Goal: Task Accomplishment & Management: Manage account settings

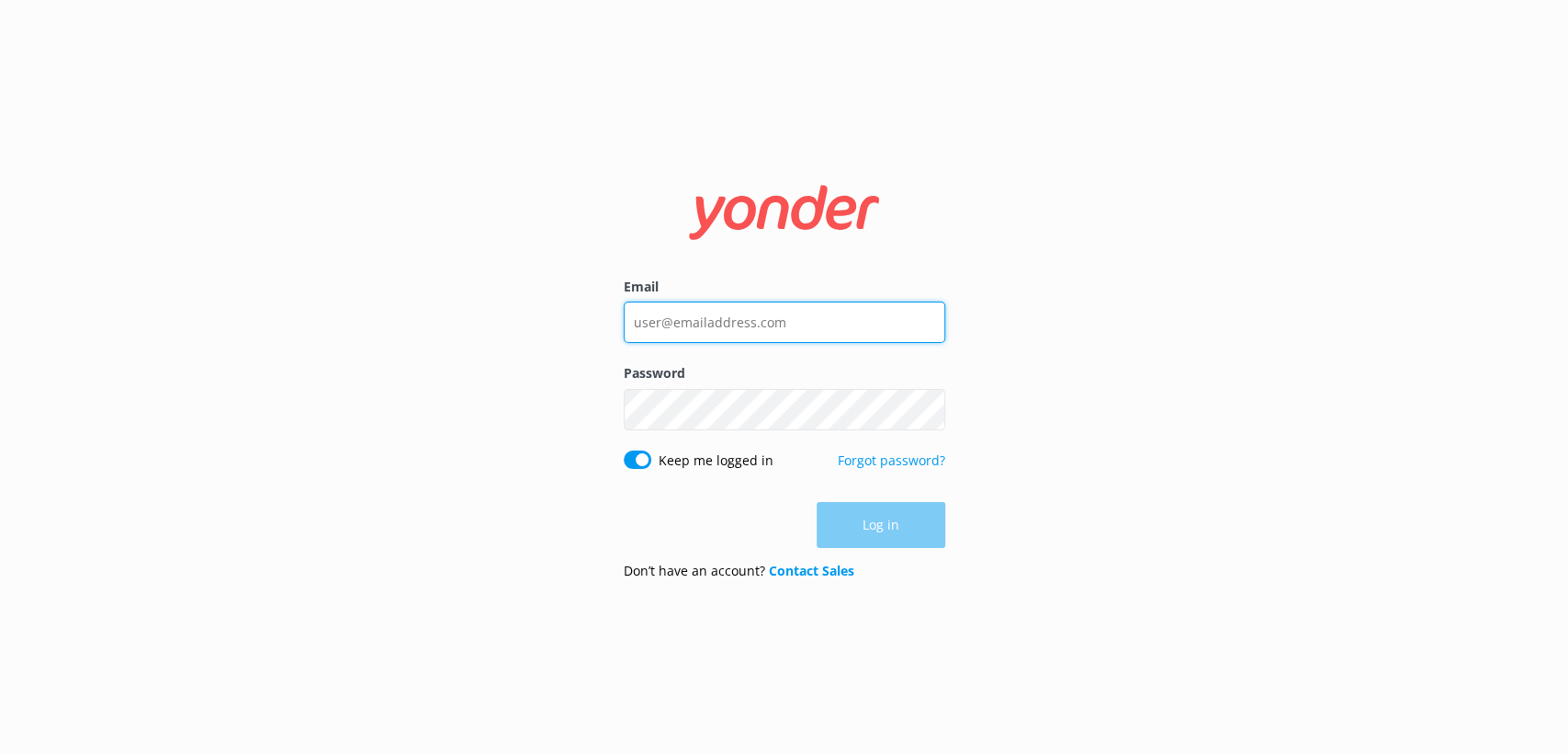
type input "[EMAIL_ADDRESS][PERSON_NAME][DOMAIN_NAME]"
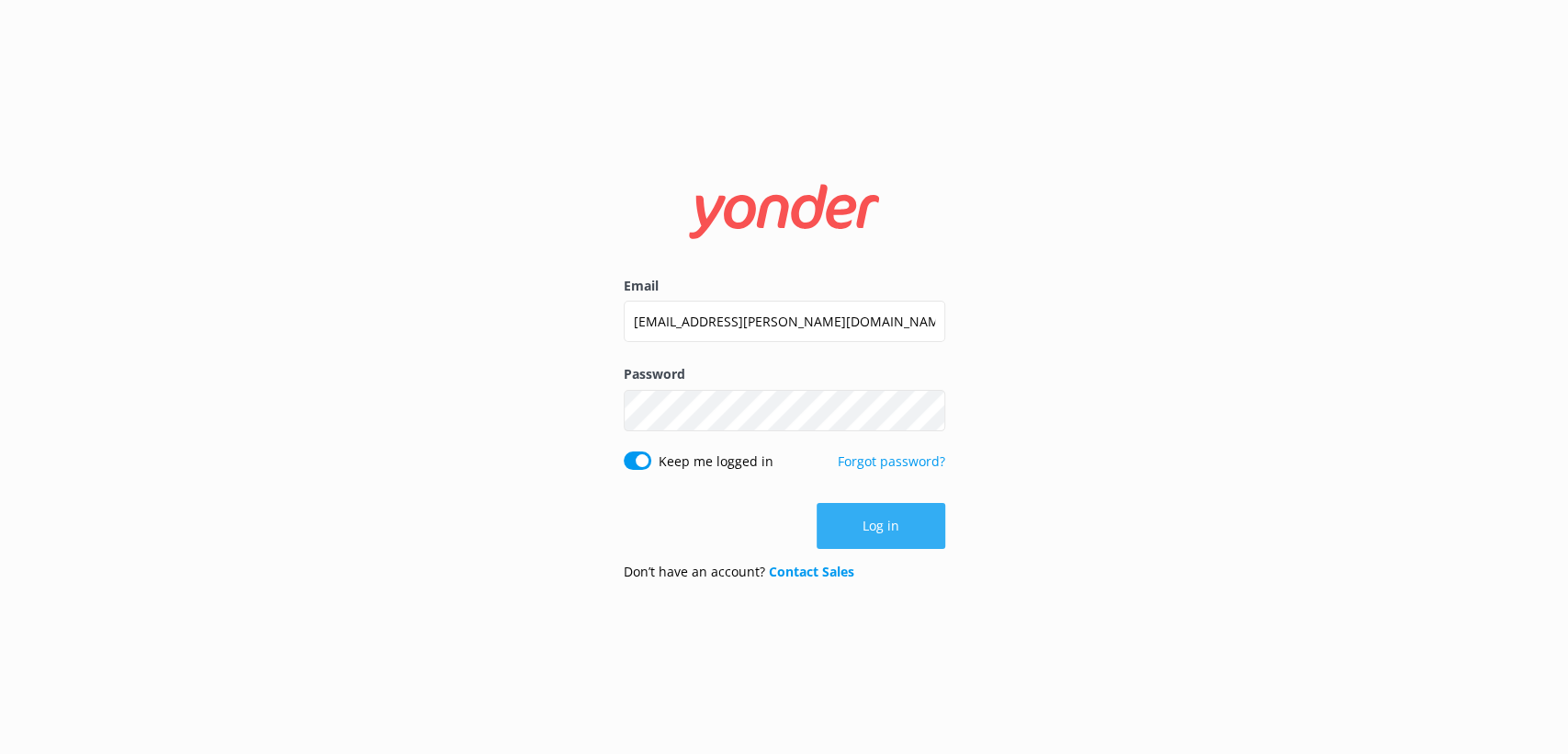
click at [940, 546] on button "Log in" at bounding box center [881, 526] width 129 height 46
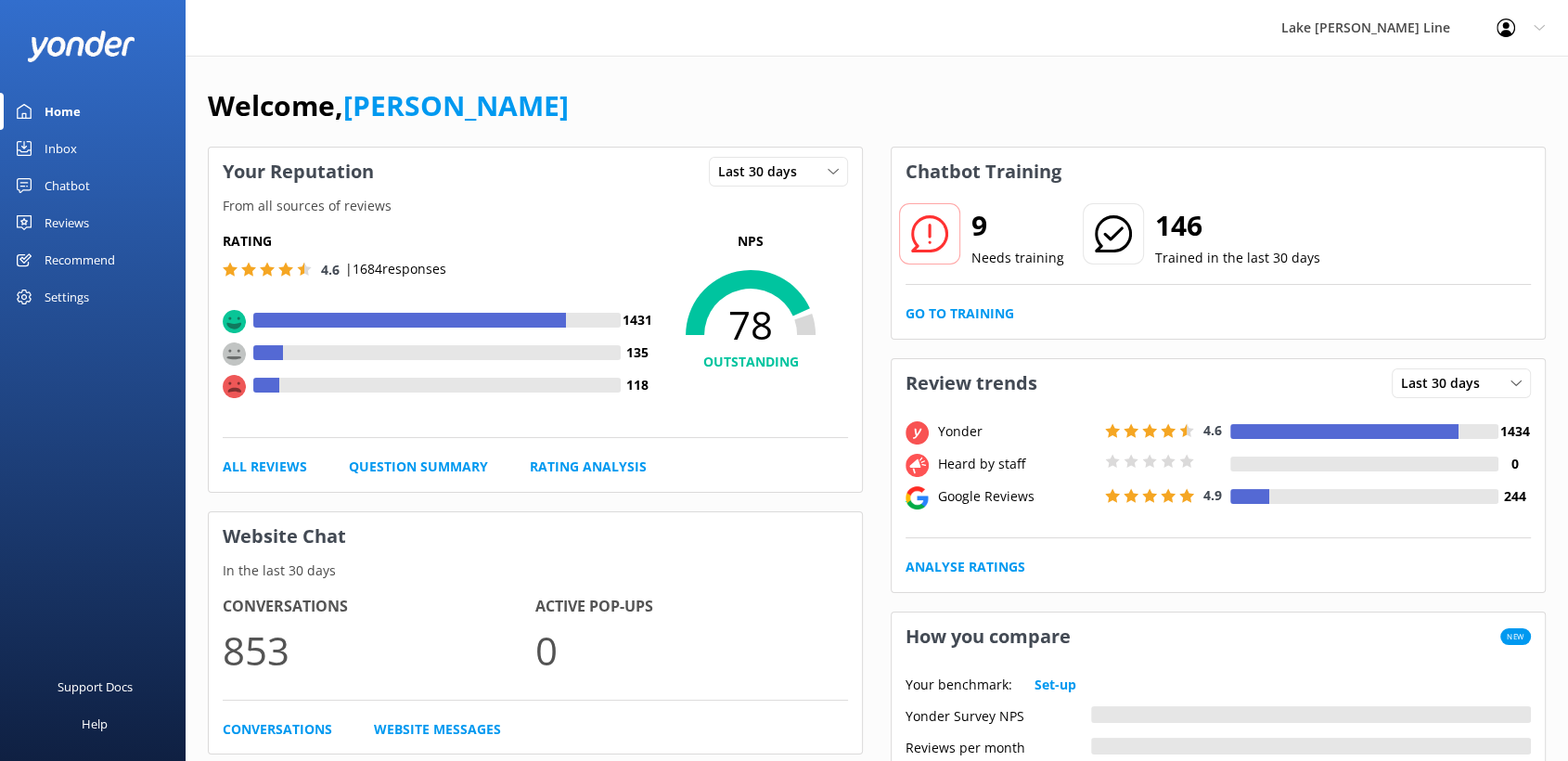
click at [75, 297] on div "Settings" at bounding box center [67, 296] width 45 height 37
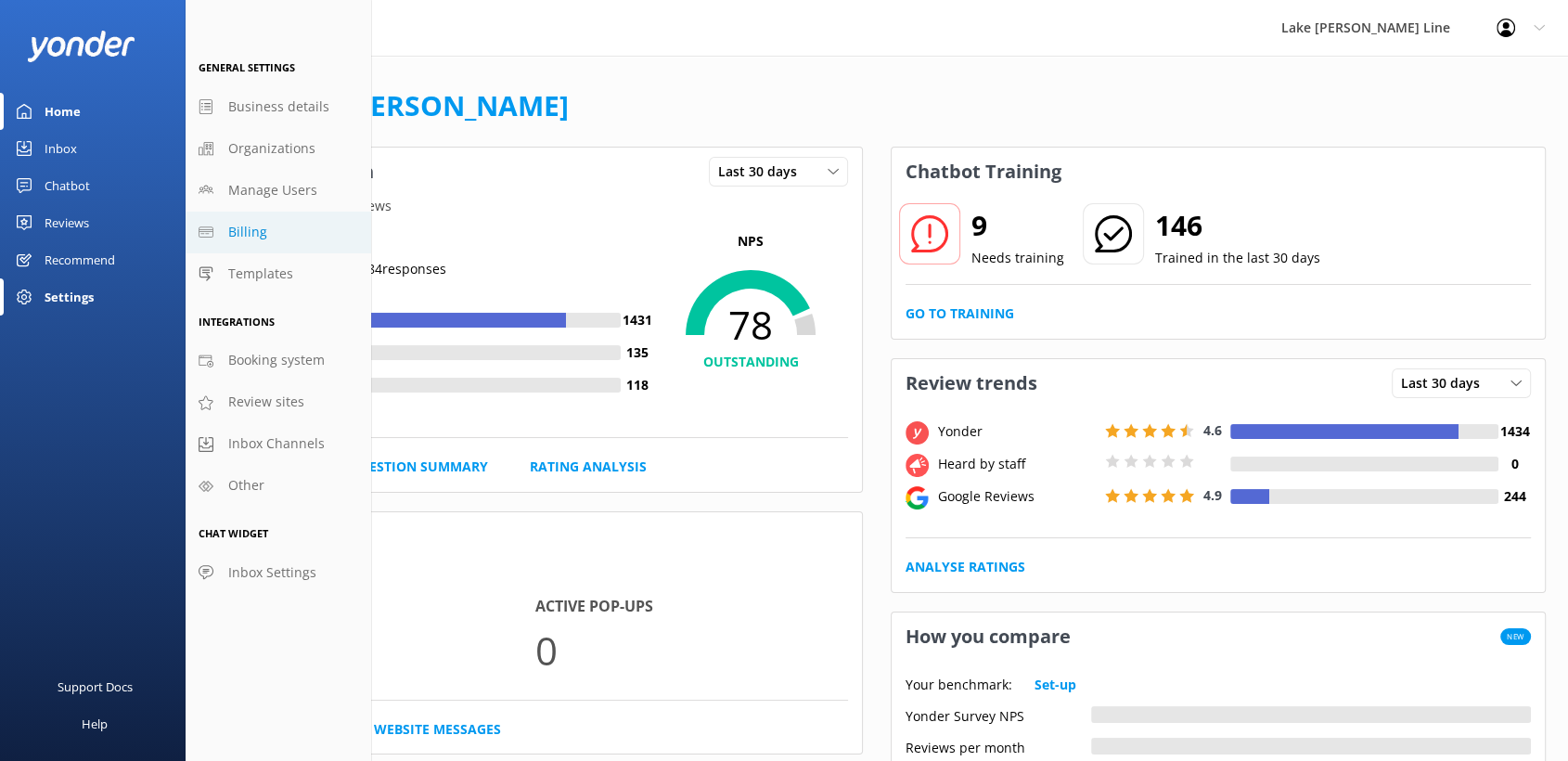
click at [233, 233] on span "Billing" at bounding box center [248, 231] width 39 height 20
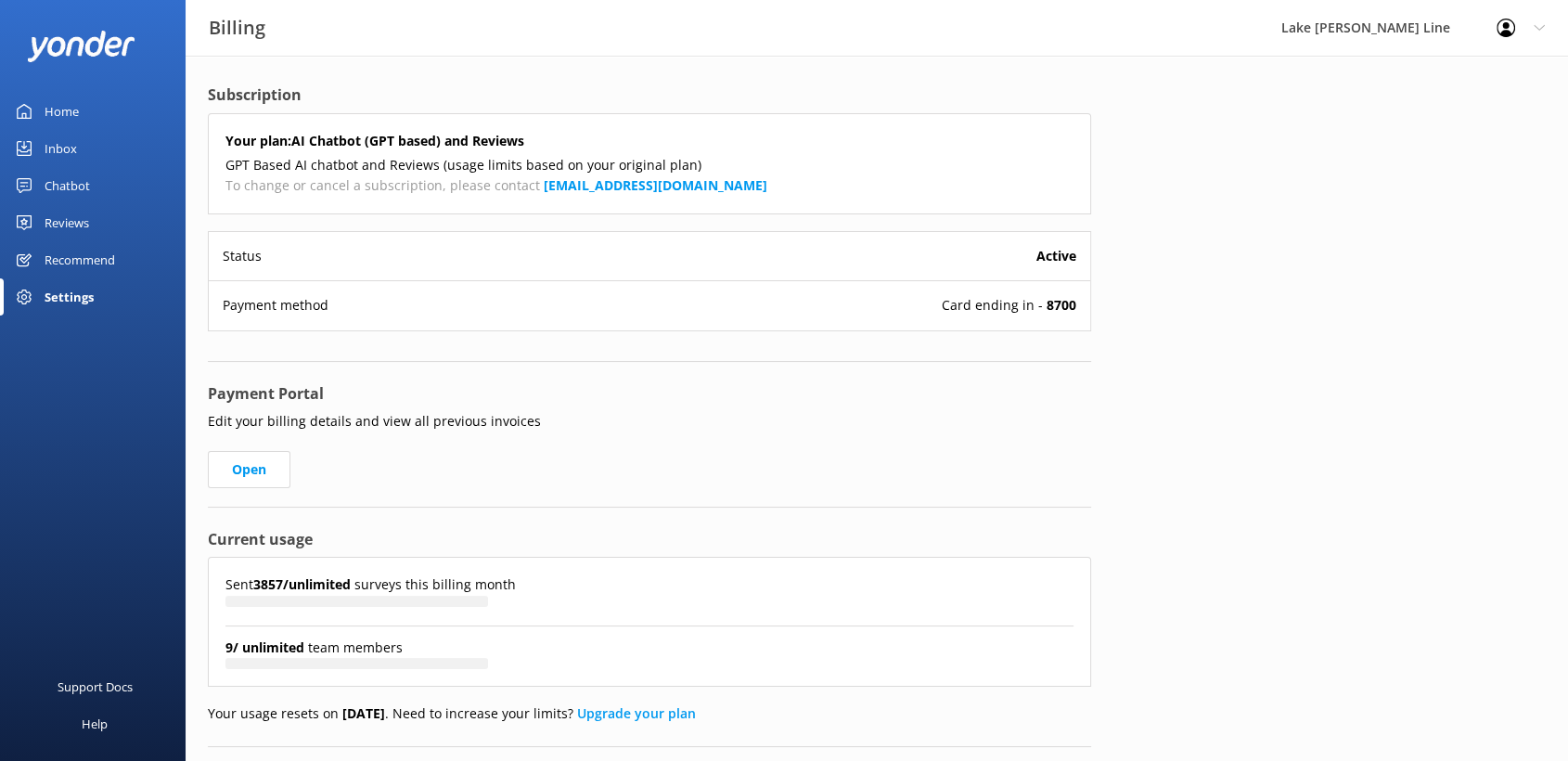
scroll to position [43, 0]
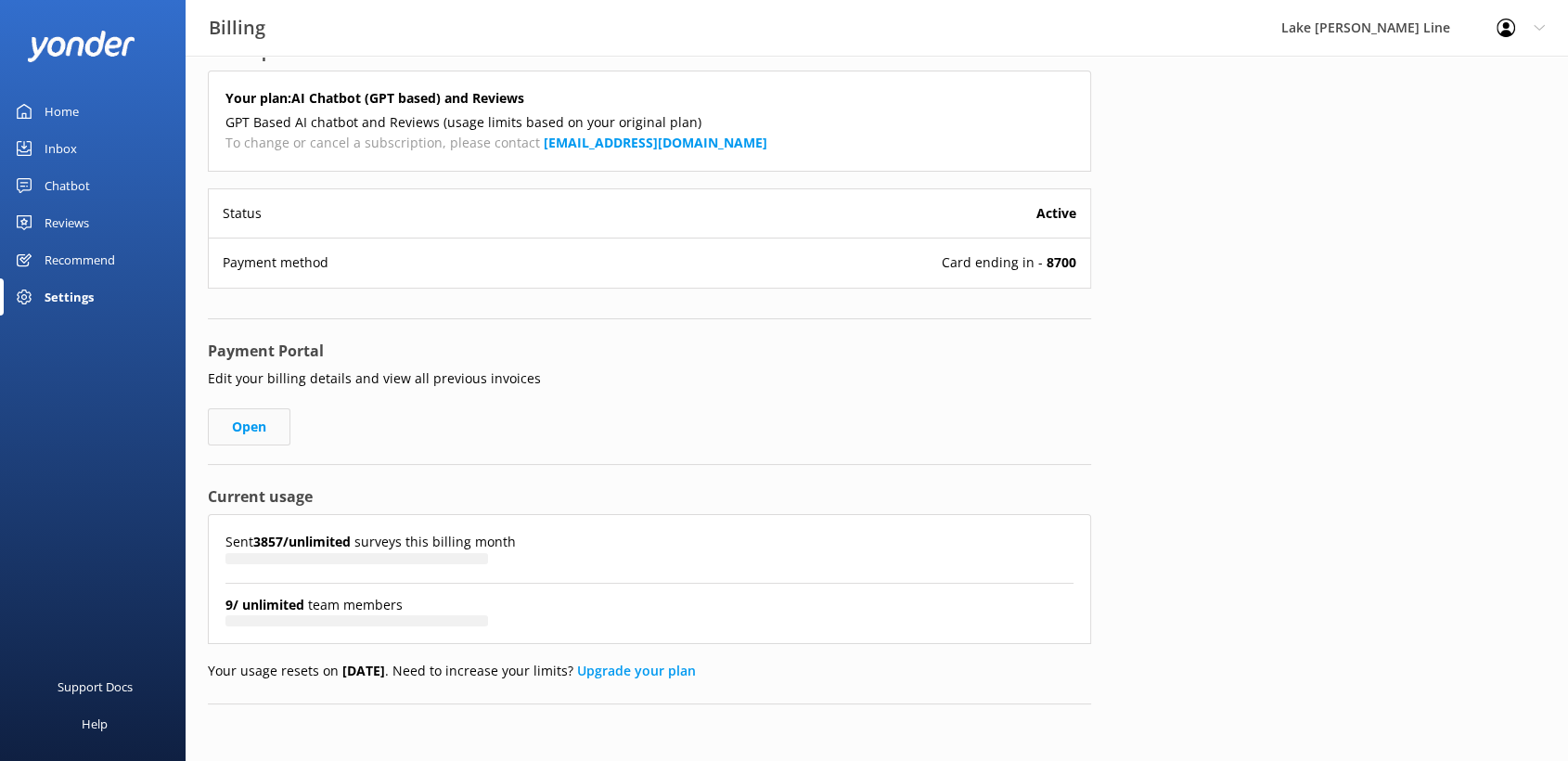
click at [243, 420] on link "Open" at bounding box center [249, 427] width 83 height 37
